Goal: Transaction & Acquisition: Purchase product/service

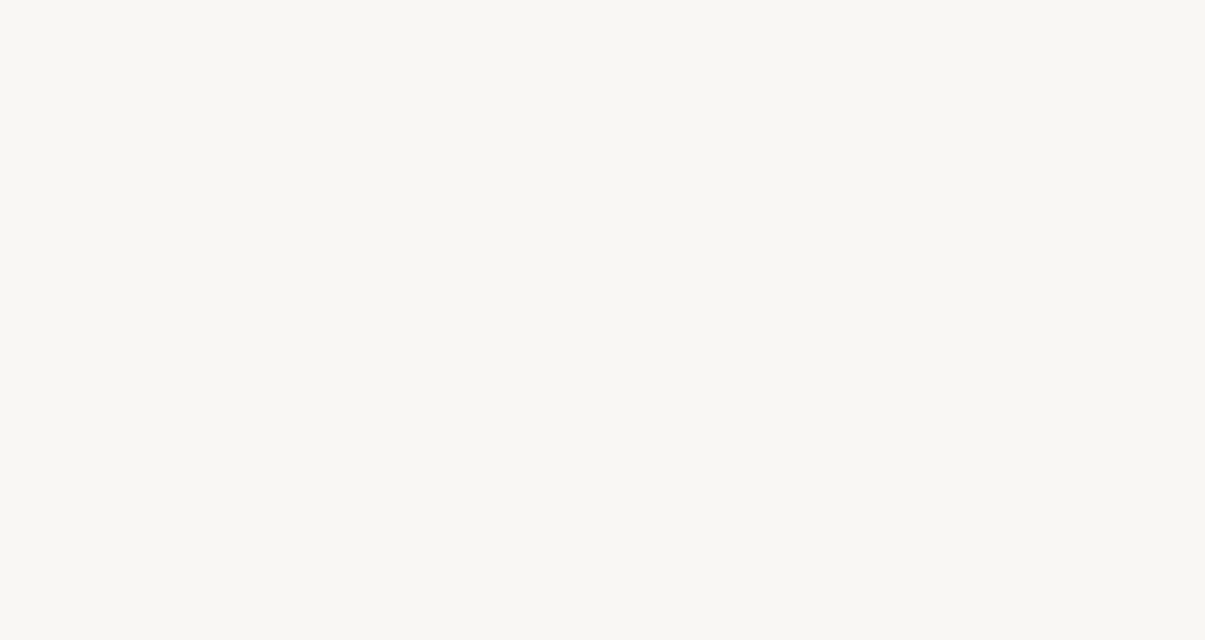
select select "US"
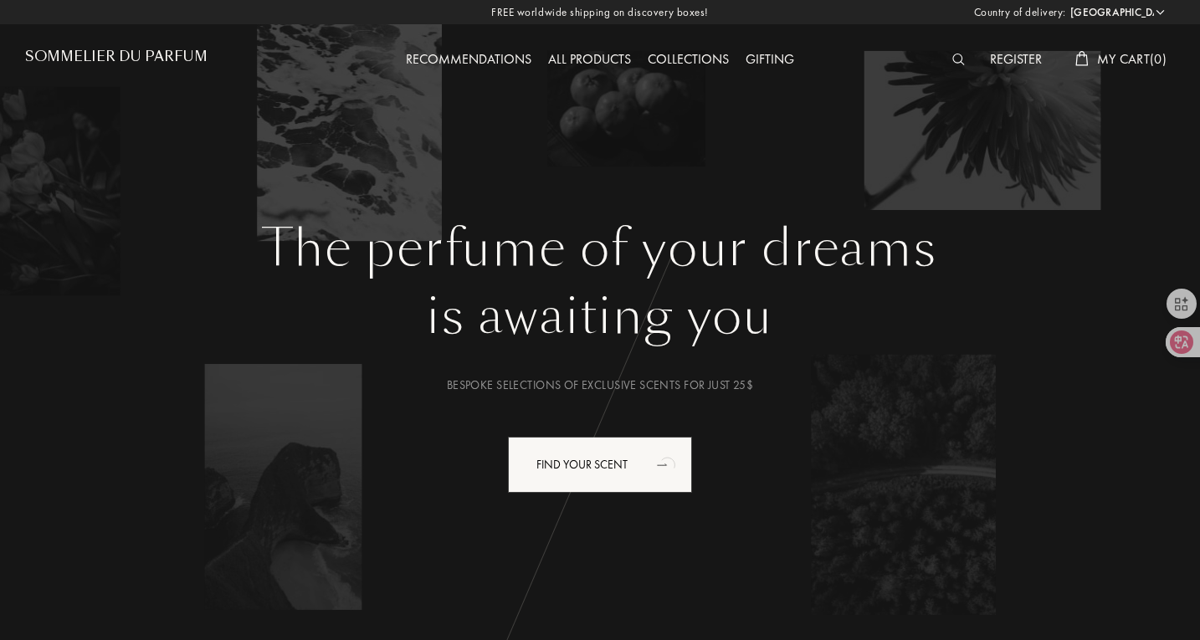
click at [611, 65] on div "All products" at bounding box center [590, 60] width 100 height 22
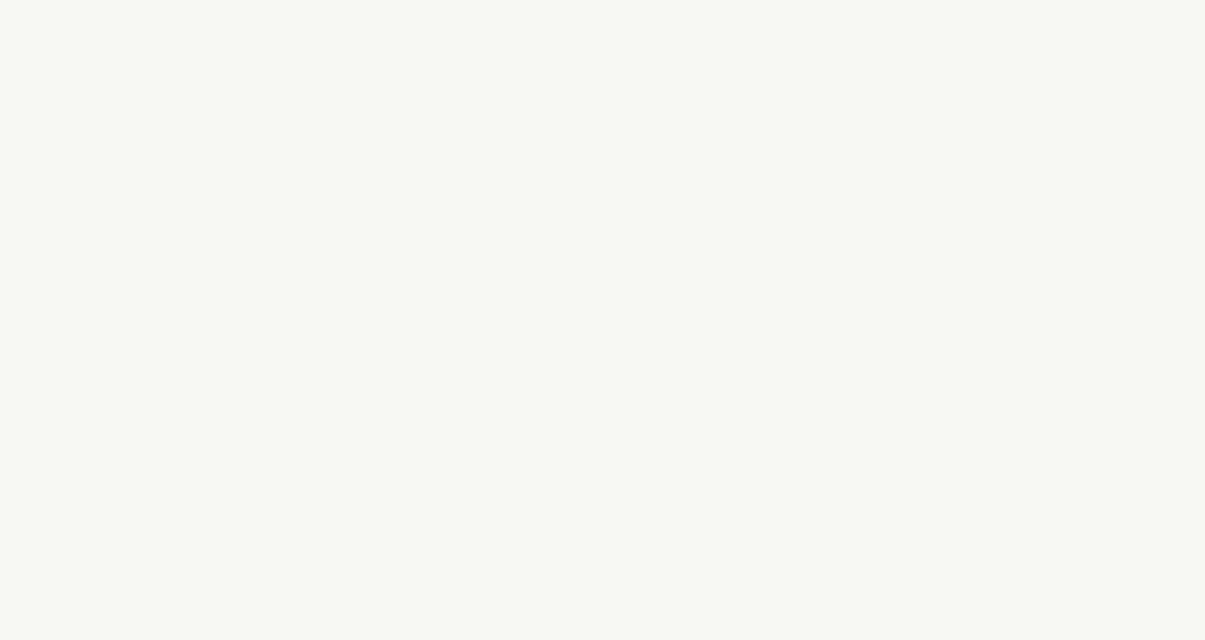
select select "US"
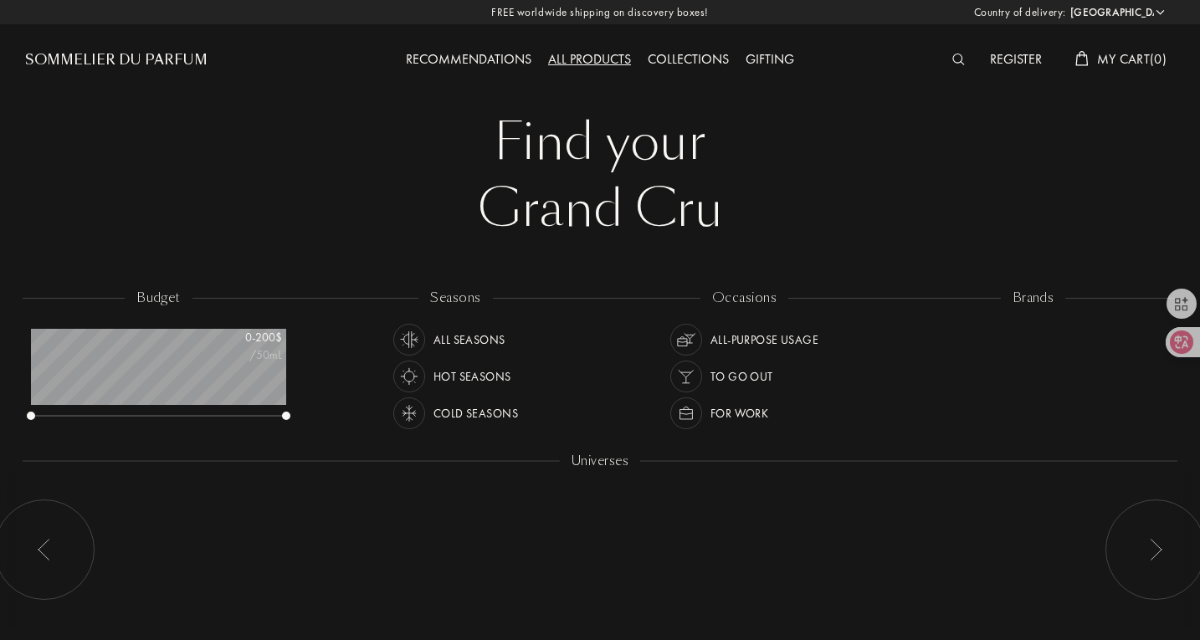
scroll to position [84, 255]
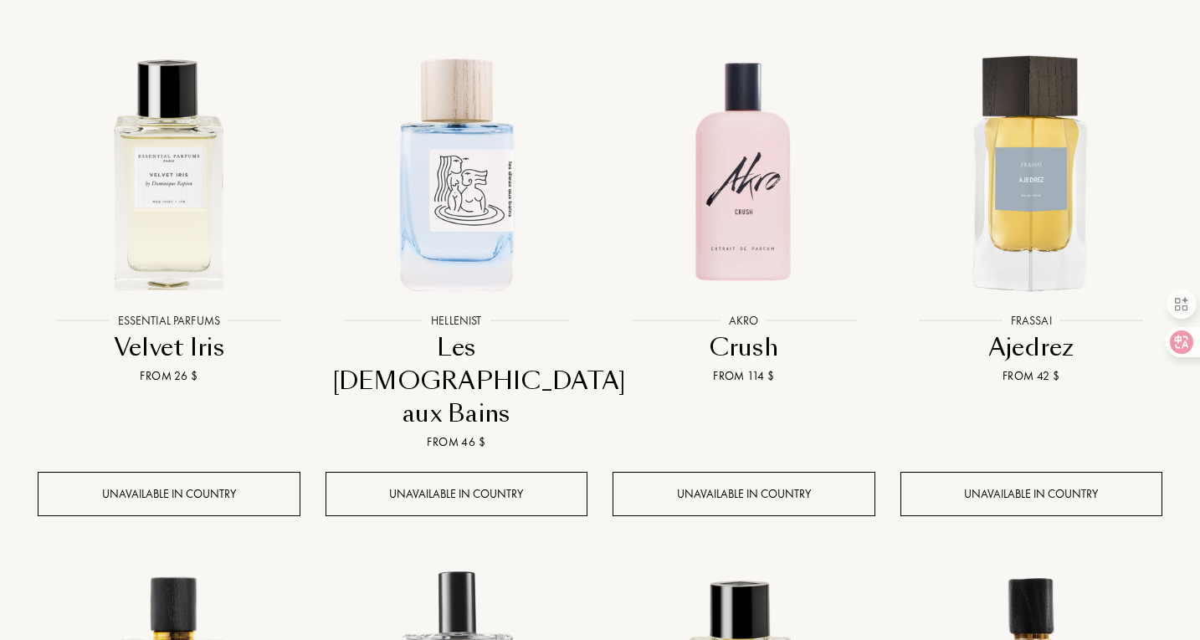
scroll to position [502, 0]
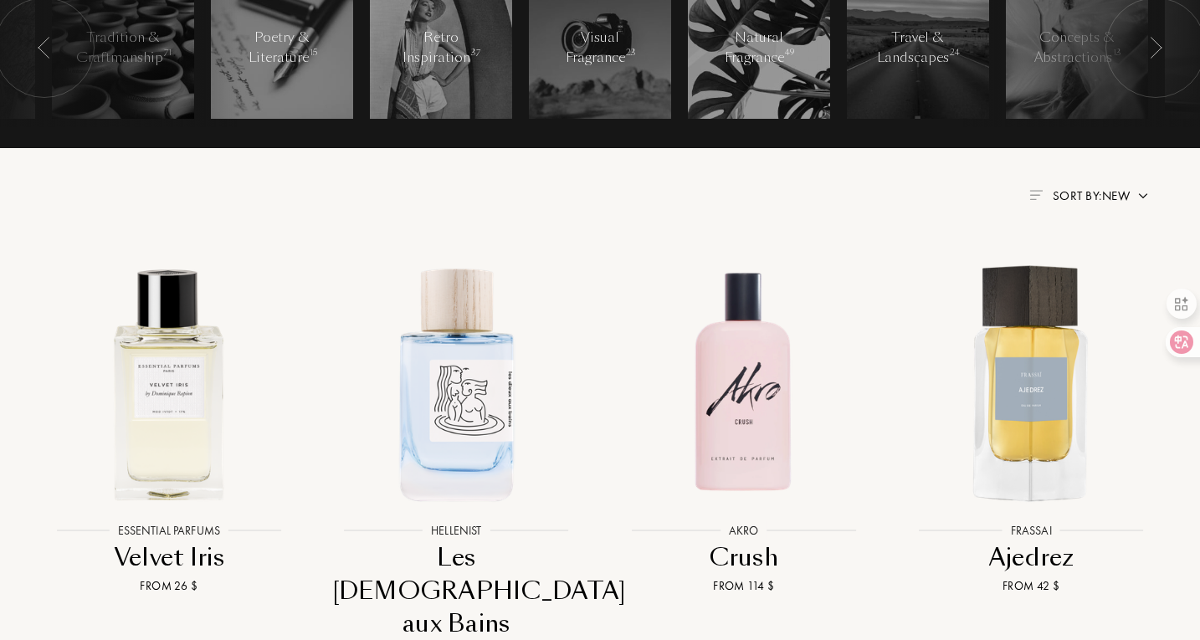
click at [1083, 197] on span "Sort by: New" at bounding box center [1091, 195] width 77 height 17
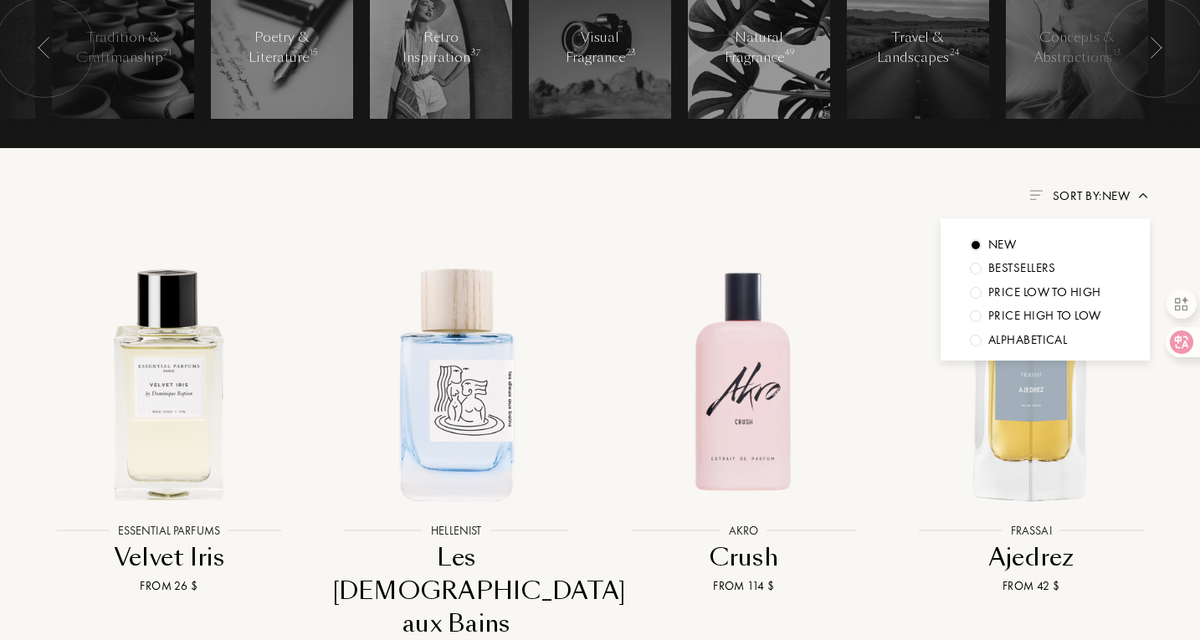
click at [1083, 197] on span "Sort by: New" at bounding box center [1091, 195] width 77 height 17
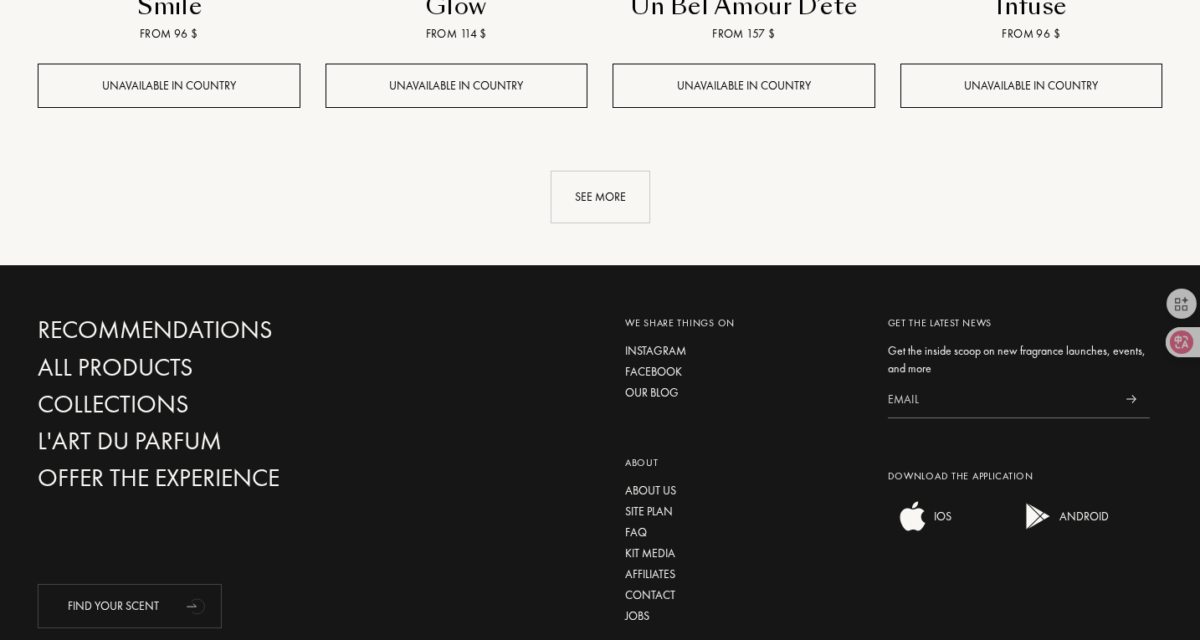
scroll to position [2092, 0]
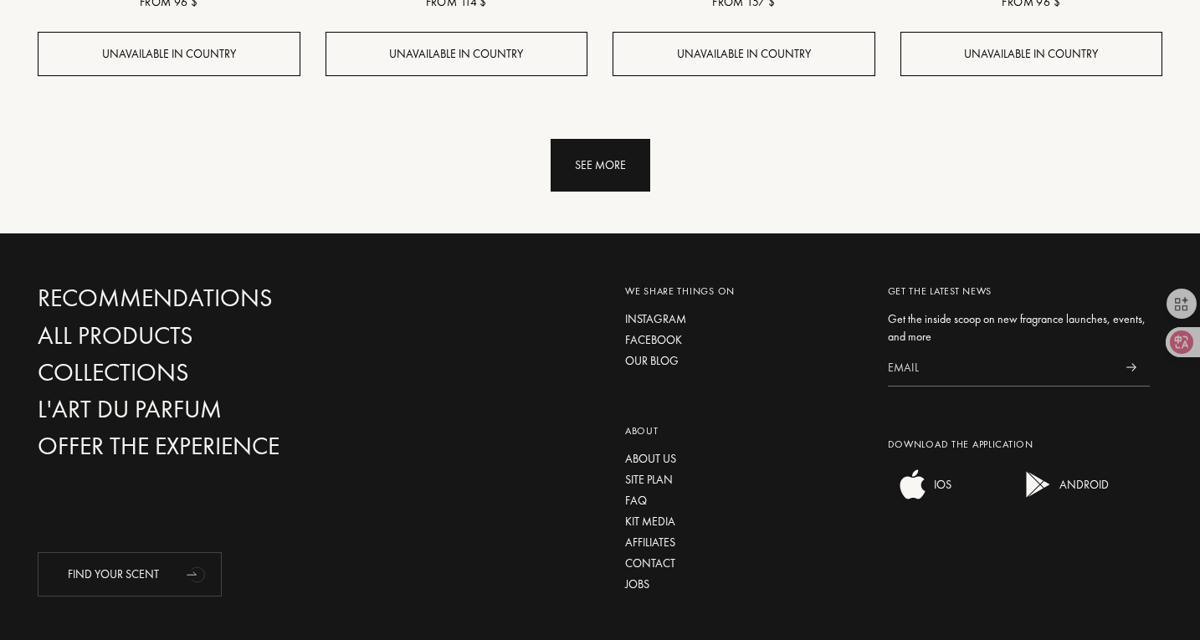
click at [577, 139] on div "See more" at bounding box center [601, 165] width 100 height 53
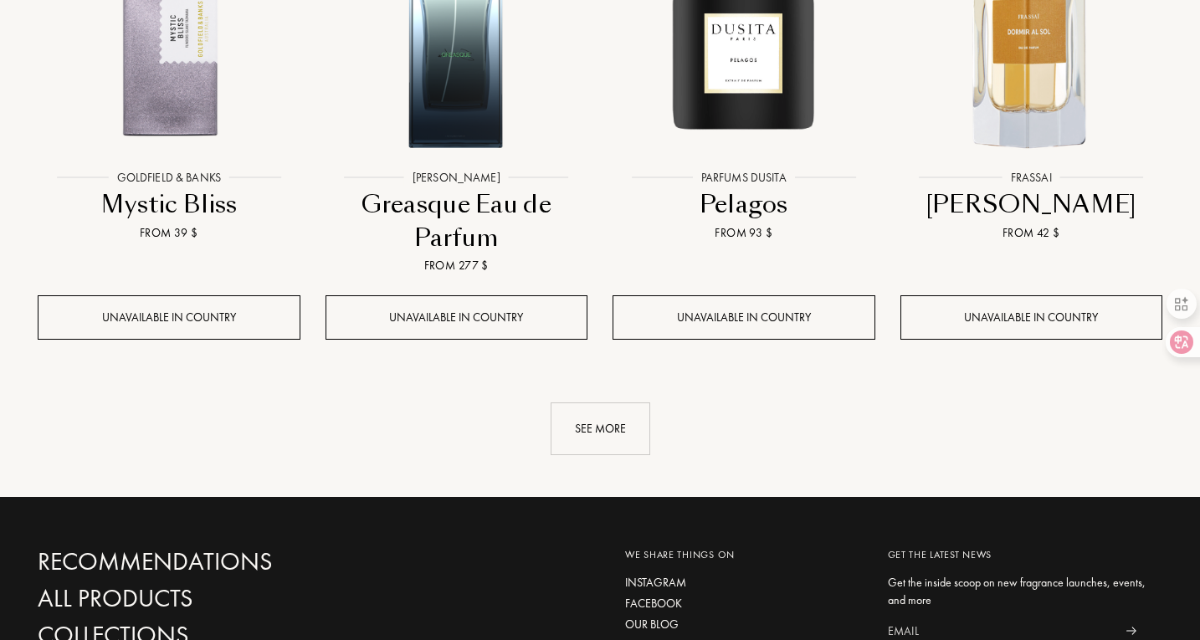
scroll to position [3528, 0]
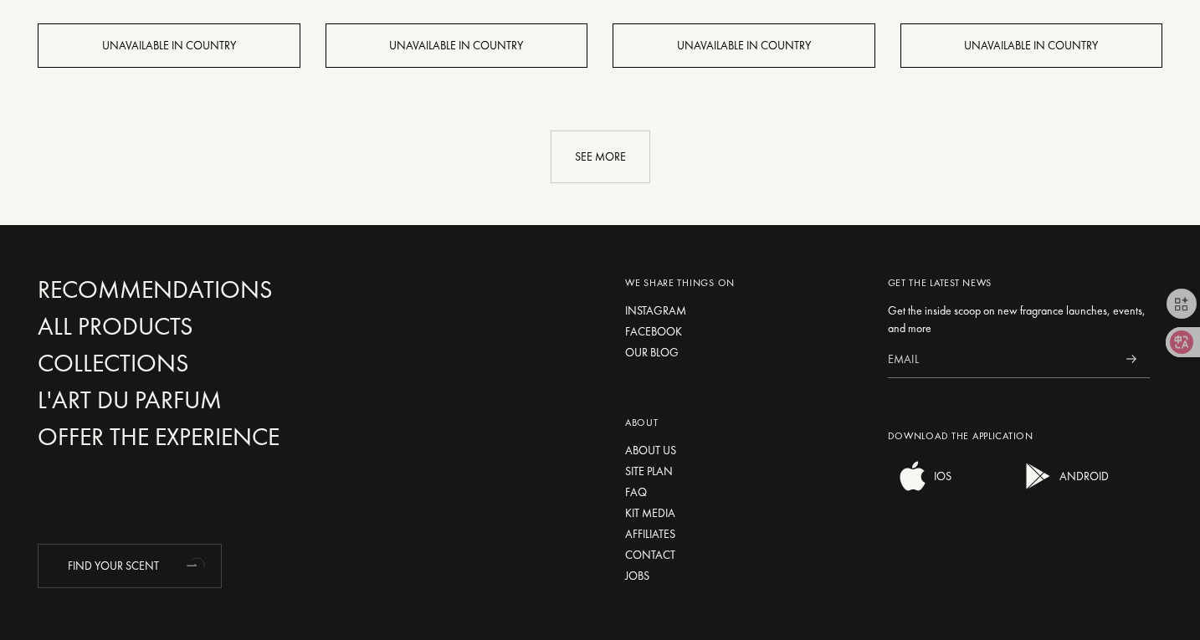
drag, startPoint x: 318, startPoint y: 126, endPoint x: 315, endPoint y: 92, distance: 33.6
drag, startPoint x: 315, startPoint y: 92, endPoint x: 409, endPoint y: 500, distance: 419.0
click at [423, 509] on div "Recommendations All products Collections L'Art du Parfum Offer the experience F…" at bounding box center [600, 438] width 1200 height 426
click at [408, 500] on div "Recommendations All products Collections L'Art du Parfum Offer the experience F…" at bounding box center [600, 438] width 1200 height 426
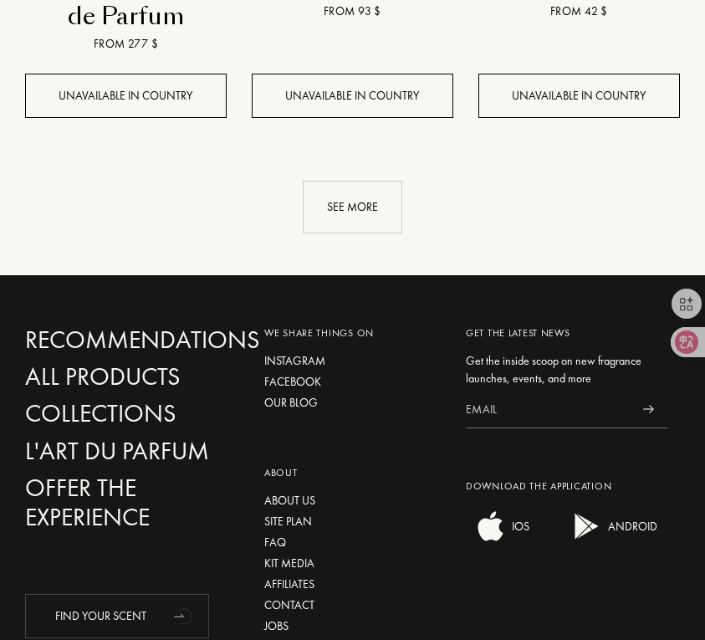
scroll to position [4257, 0]
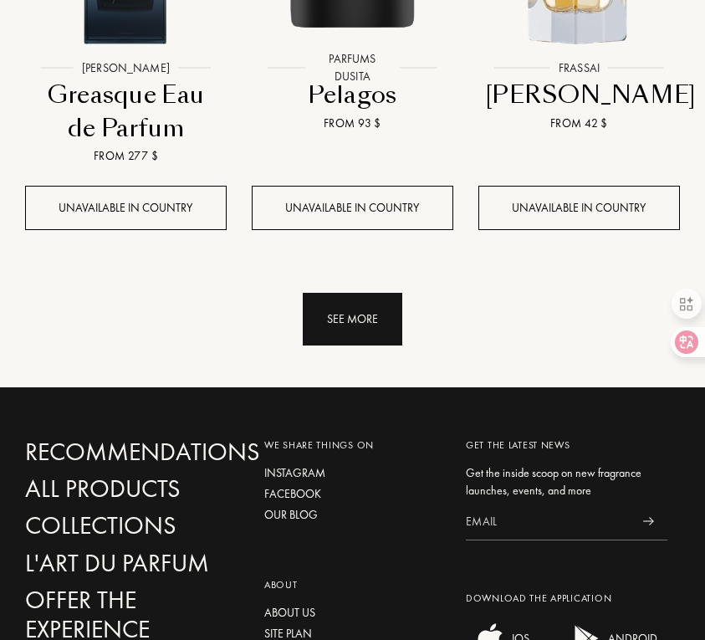
click at [351, 293] on div "See more" at bounding box center [353, 319] width 100 height 53
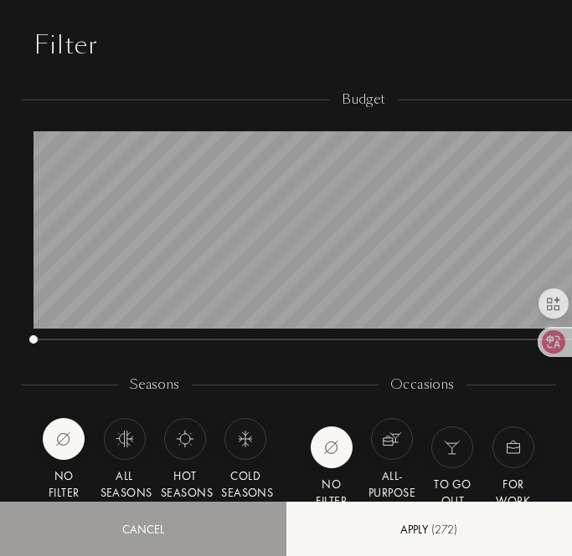
scroll to position [188, 660]
